Goal: Navigation & Orientation: Understand site structure

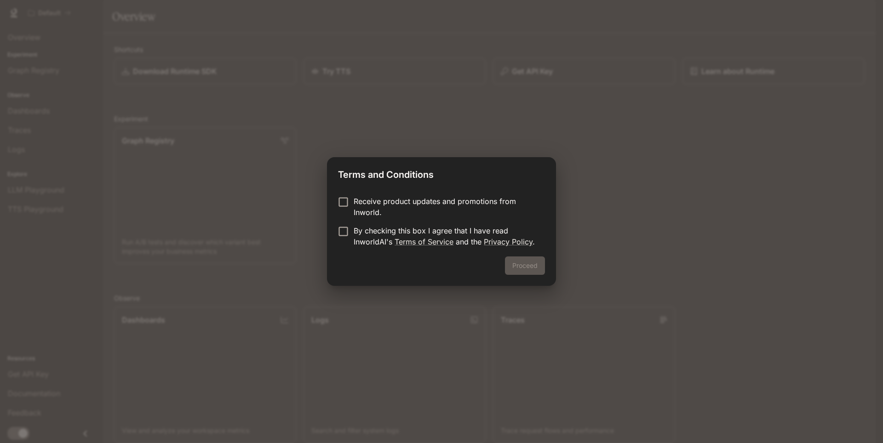
click at [514, 263] on div "Proceed" at bounding box center [441, 270] width 229 height 29
click at [363, 233] on p "By checking this box I agree that I have read InworldAI's Terms of Service and …" at bounding box center [445, 236] width 184 height 22
click at [520, 270] on button "Proceed" at bounding box center [525, 265] width 40 height 18
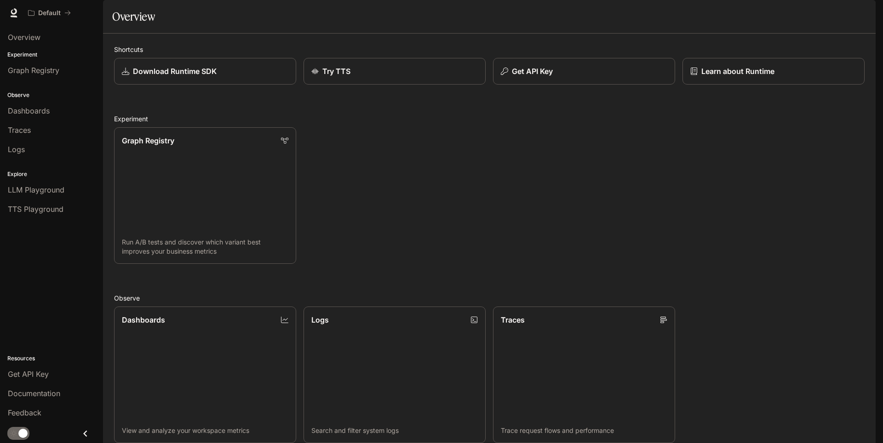
click at [343, 235] on div "Graph Registry Run A/B tests and discover which variant best improves your busi…" at bounding box center [486, 192] width 758 height 144
click at [41, 40] on div "Overview" at bounding box center [51, 37] width 87 height 11
click at [49, 257] on div "Overview Experiment Graph Registry Observe Dashboards Traces Logs Explore LLM P…" at bounding box center [51, 234] width 103 height 417
click at [55, 264] on div "Overview Experiment Graph Registry Observe Dashboards Traces Logs Explore LLM P…" at bounding box center [51, 234] width 103 height 417
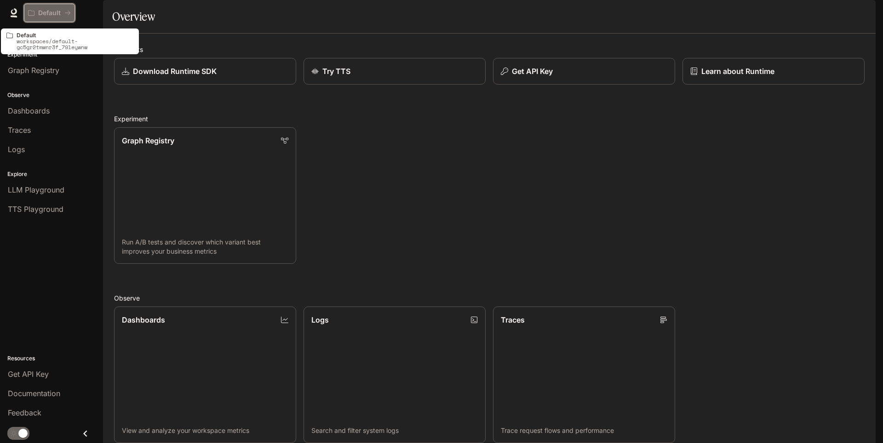
click at [51, 12] on p "Default" at bounding box center [49, 13] width 23 height 8
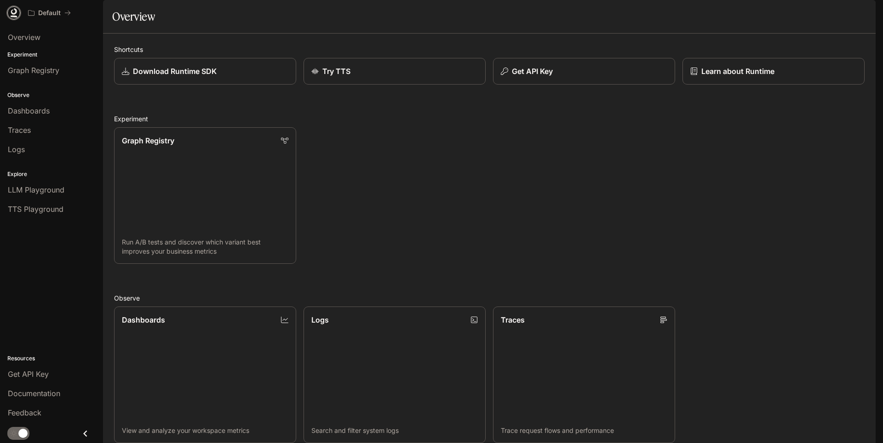
click at [15, 15] on icon at bounding box center [13, 12] width 9 height 9
click at [808, 15] on span "Documentation" at bounding box center [820, 12] width 46 height 11
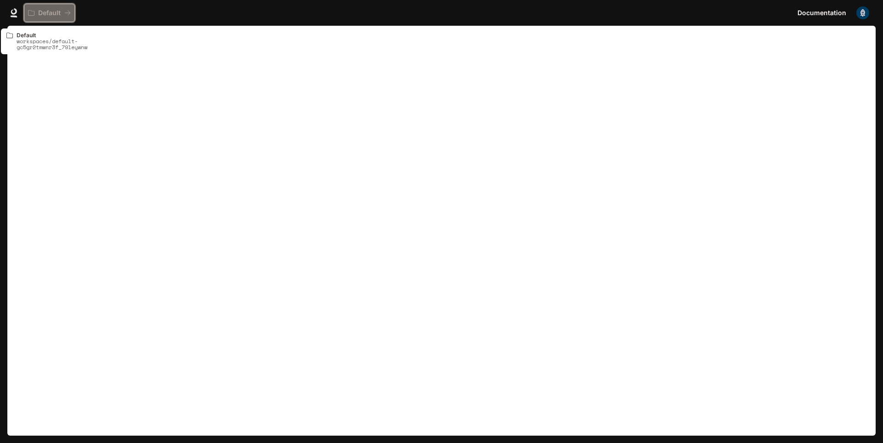
click at [42, 17] on button "Default" at bounding box center [49, 13] width 51 height 18
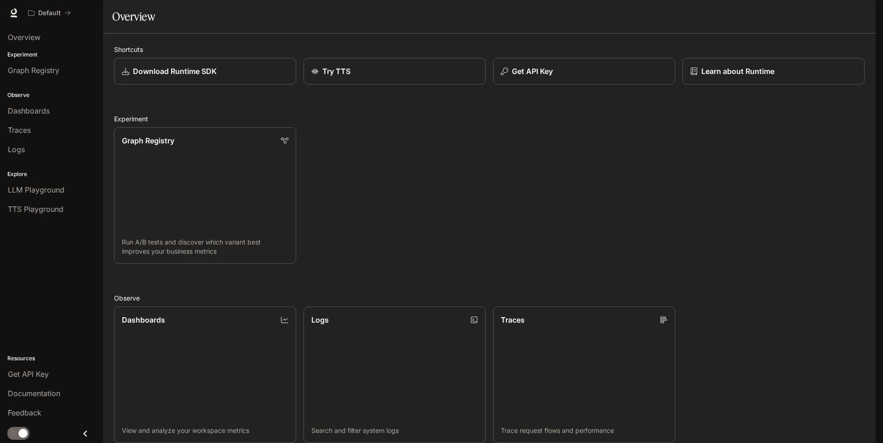
click at [617, 194] on div "Graph Registry Run A/B tests and discover which variant best improves your busi…" at bounding box center [486, 192] width 758 height 144
click at [41, 45] on link "Overview" at bounding box center [52, 36] width 96 height 17
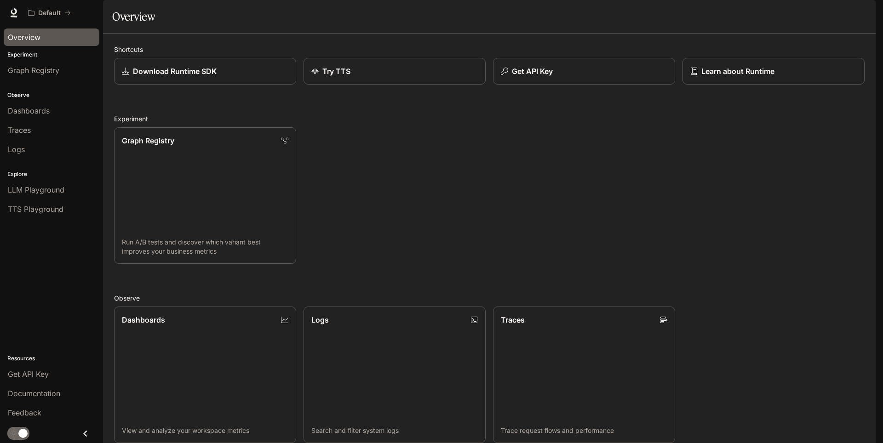
click at [47, 278] on div "Overview Experiment Graph Registry Observe Dashboards Traces Logs Explore LLM P…" at bounding box center [51, 234] width 103 height 417
click at [865, 10] on img "button" at bounding box center [862, 12] width 13 height 13
click at [524, 224] on div at bounding box center [441, 221] width 883 height 443
